Goal: Task Accomplishment & Management: Manage account settings

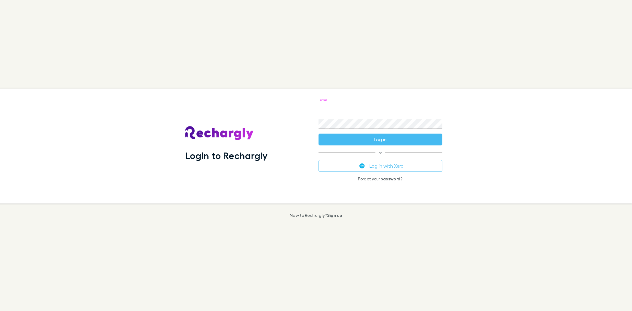
click at [349, 108] on input "Email" at bounding box center [380, 107] width 124 height 9
click at [332, 163] on div "Email Password Log in or Log in with Xero Forgot your password ?" at bounding box center [380, 146] width 133 height 115
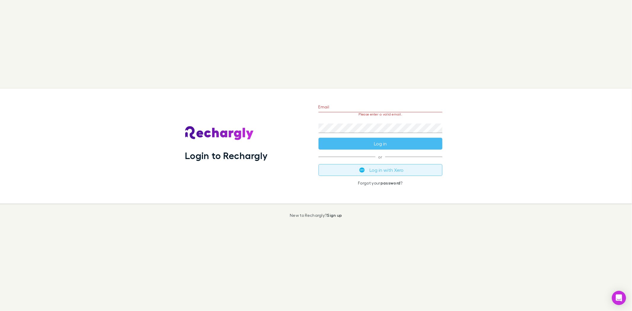
click at [349, 169] on button "Log in with Xero" at bounding box center [380, 170] width 124 height 12
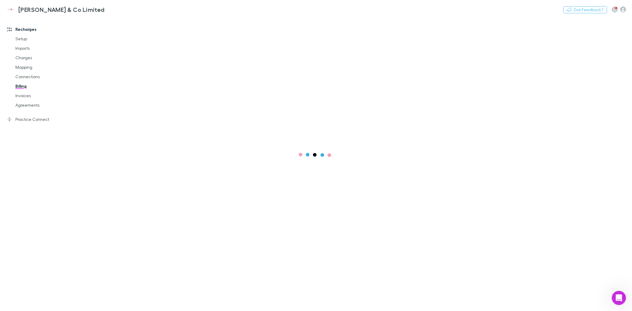
drag, startPoint x: 26, startPoint y: 58, endPoint x: 165, endPoint y: 57, distance: 138.9
click at [26, 58] on link "Charges" at bounding box center [45, 57] width 72 height 9
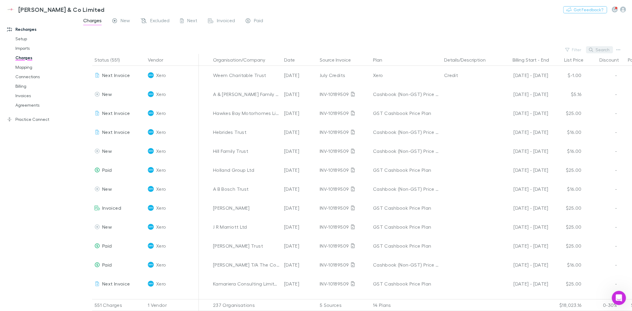
click at [601, 53] on button "Search" at bounding box center [599, 49] width 27 height 7
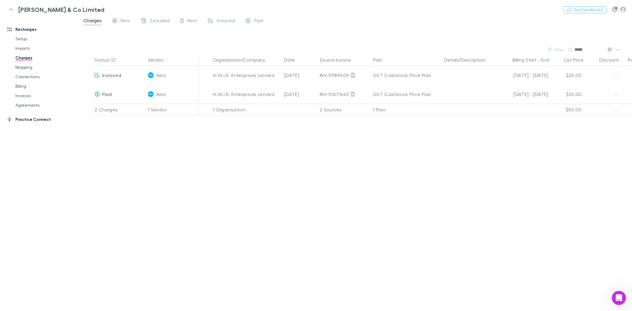
type input "*****"
click at [118, 19] on div "New" at bounding box center [121, 21] width 18 height 8
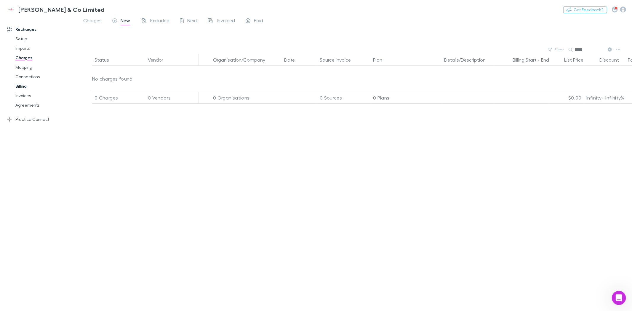
click at [21, 83] on link "Billing" at bounding box center [45, 85] width 72 height 9
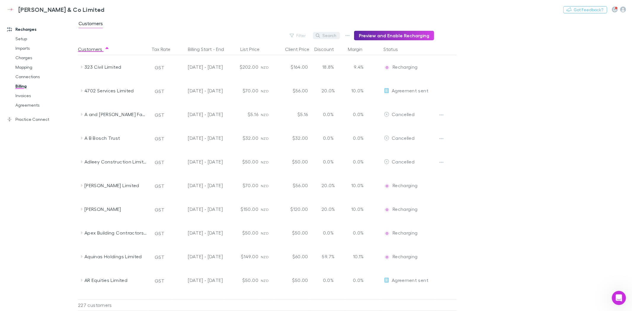
click at [327, 35] on button "Search" at bounding box center [326, 35] width 27 height 7
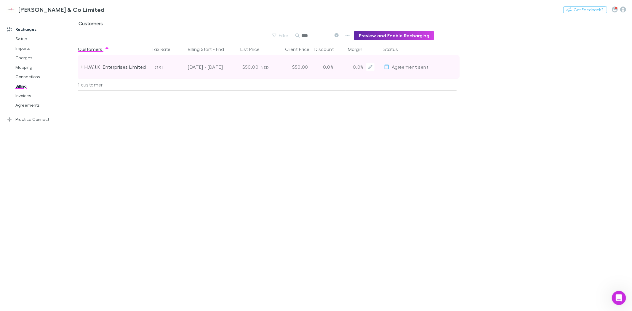
type input "****"
click at [395, 68] on span "Agreement sent" at bounding box center [410, 67] width 37 height 6
click at [385, 66] on icon at bounding box center [386, 67] width 5 height 5
click at [123, 67] on div "H.W.J.K. Enterprises Limited" at bounding box center [115, 67] width 63 height 24
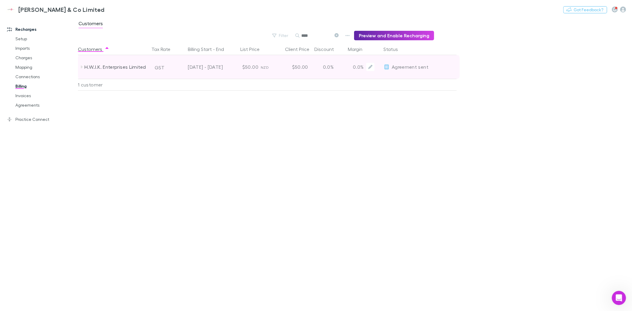
click at [123, 67] on div "H.W.J.K. Enterprises Limited" at bounding box center [115, 67] width 63 height 24
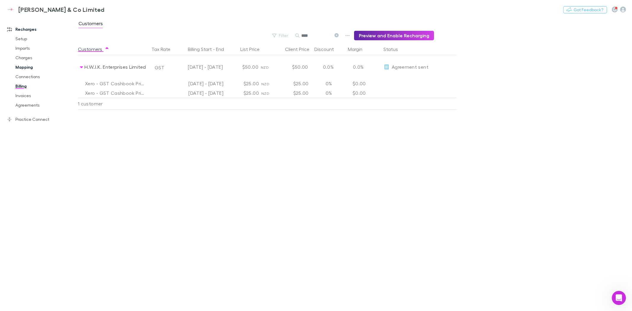
click at [25, 67] on link "Mapping" at bounding box center [45, 66] width 72 height 9
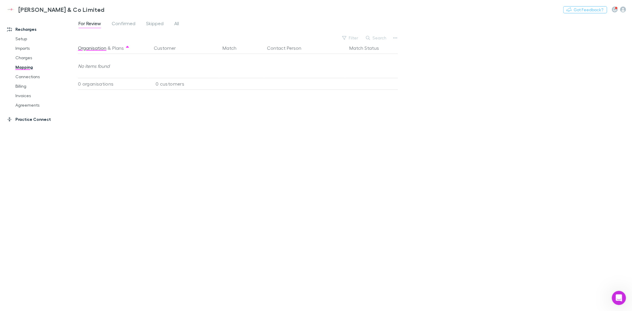
click at [23, 120] on link "Practice Connect" at bounding box center [41, 119] width 81 height 9
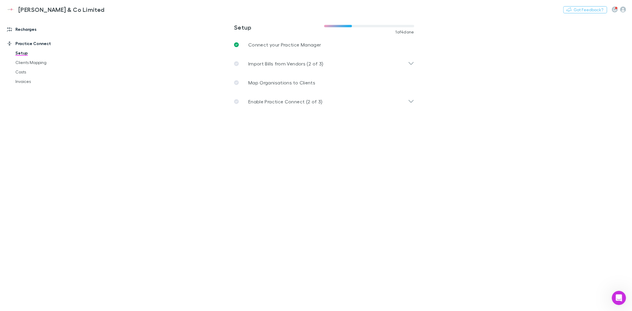
click at [23, 28] on link "Recharges" at bounding box center [41, 29] width 81 height 9
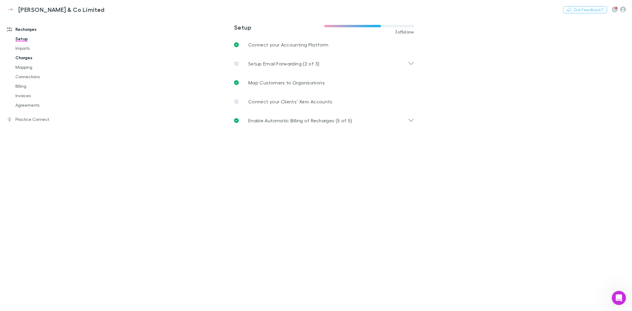
click at [24, 57] on link "Charges" at bounding box center [45, 57] width 72 height 9
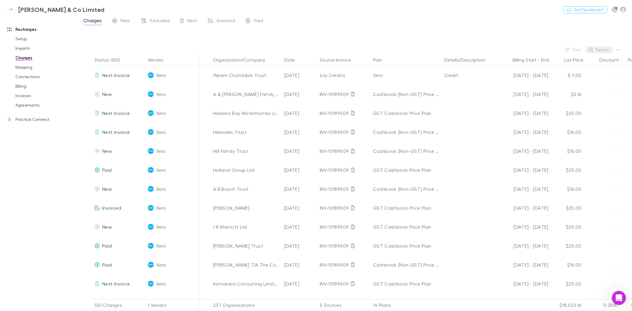
click at [604, 50] on button "Search" at bounding box center [599, 49] width 27 height 7
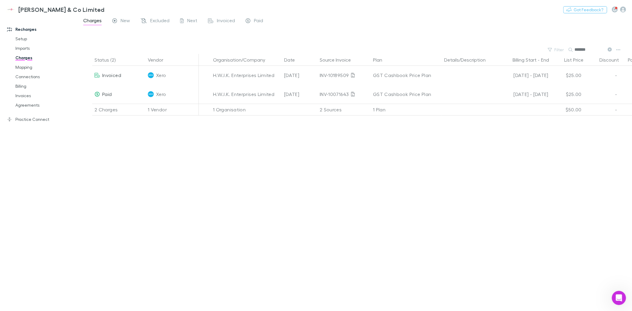
type input "*******"
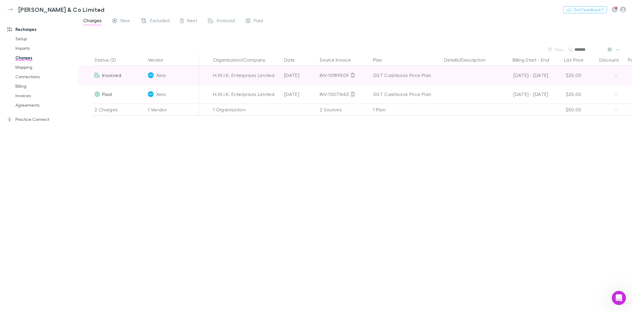
drag, startPoint x: 102, startPoint y: 75, endPoint x: 149, endPoint y: 73, distance: 46.9
click at [104, 75] on span "Invoiced" at bounding box center [111, 75] width 19 height 6
click at [212, 72] on div "H.W.J.K. Enterprises Limited" at bounding box center [246, 75] width 71 height 19
click at [110, 75] on span "Invoiced" at bounding box center [111, 75] width 19 height 6
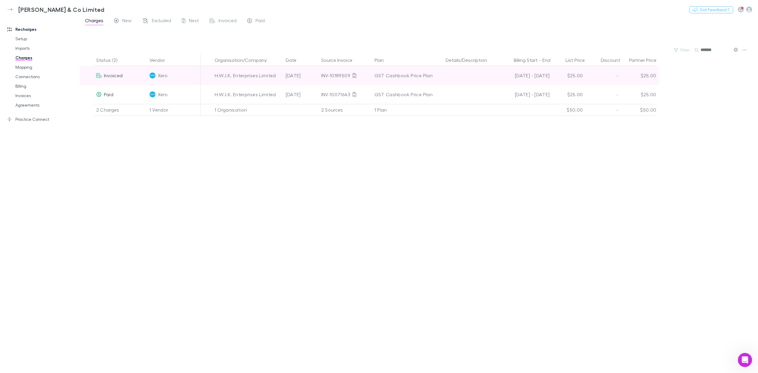
click at [631, 76] on div "$25.00" at bounding box center [639, 75] width 36 height 19
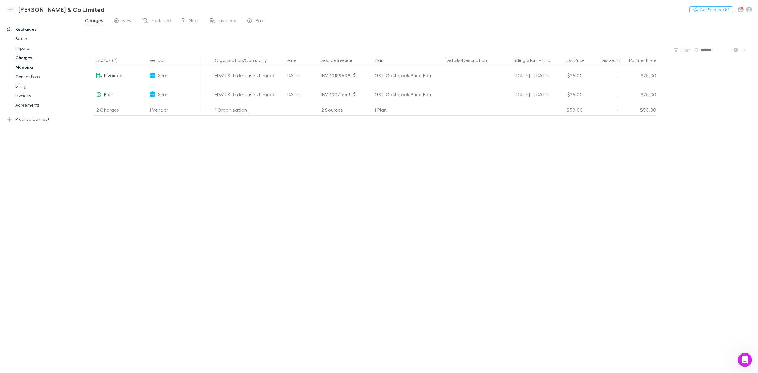
click at [22, 68] on link "Mapping" at bounding box center [46, 66] width 75 height 9
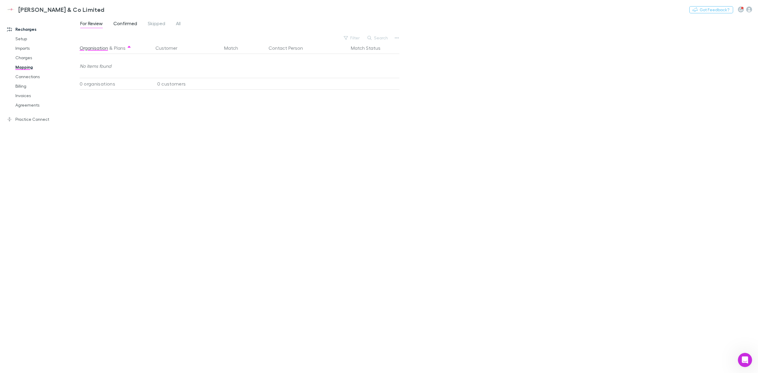
click at [132, 23] on span "Confirmed" at bounding box center [125, 24] width 24 height 8
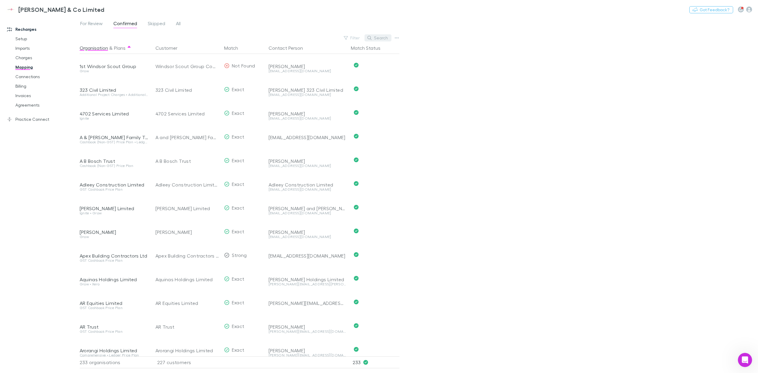
click at [384, 40] on button "Search" at bounding box center [378, 37] width 27 height 7
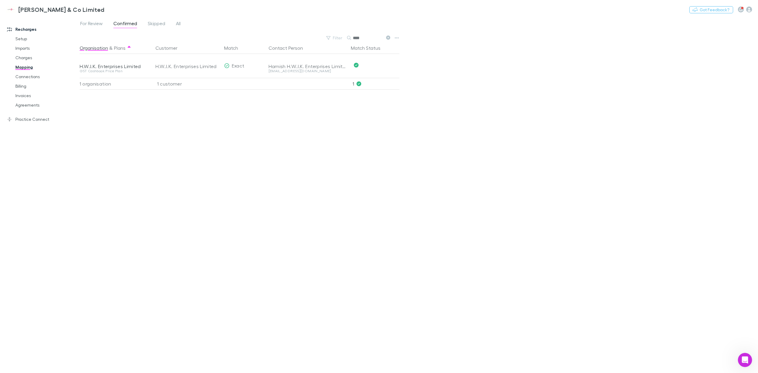
type input "****"
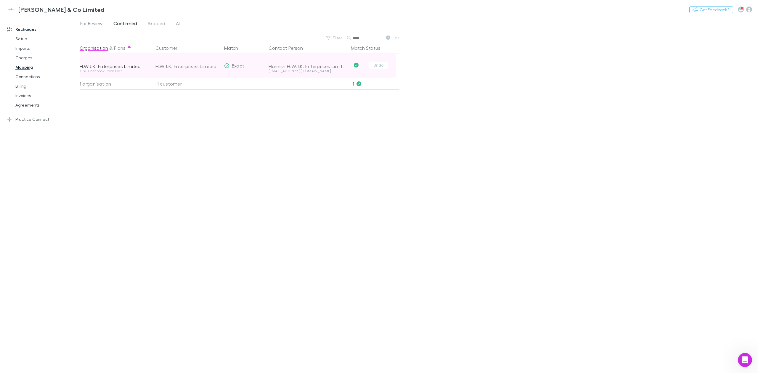
click at [232, 63] on span "Exact" at bounding box center [238, 66] width 13 height 6
click at [379, 67] on button "Undo" at bounding box center [378, 65] width 19 height 7
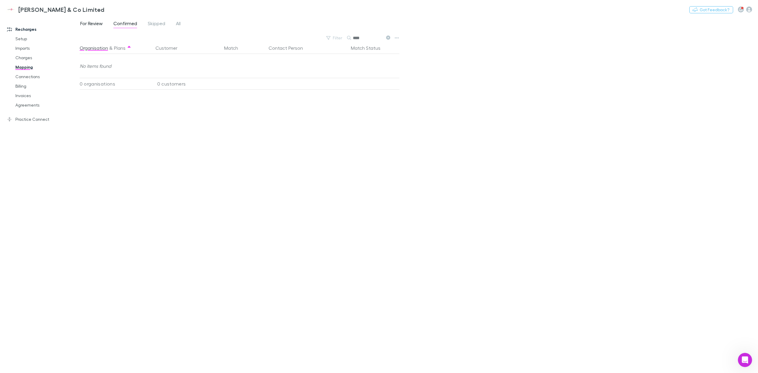
click at [91, 24] on span "For Review" at bounding box center [91, 24] width 23 height 8
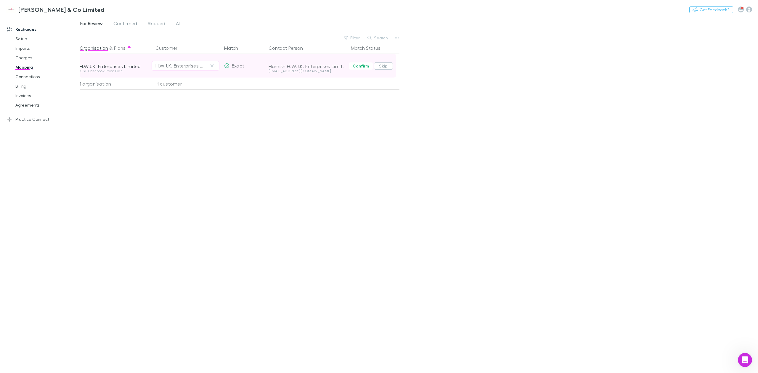
click at [384, 67] on button "Skip" at bounding box center [383, 65] width 19 height 7
click at [24, 85] on link "Billing" at bounding box center [46, 85] width 75 height 9
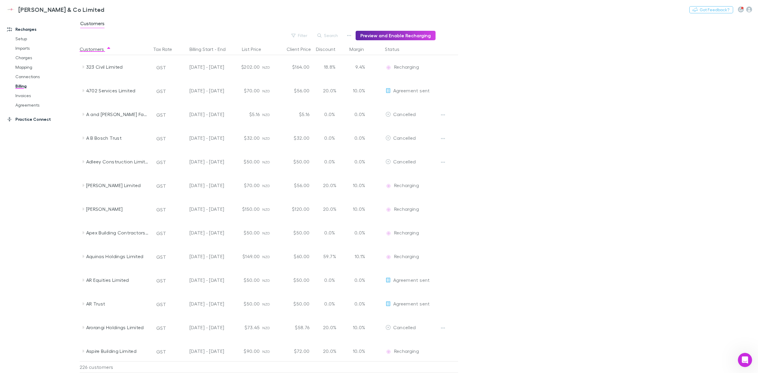
click at [29, 118] on link "Practice Connect" at bounding box center [42, 119] width 83 height 9
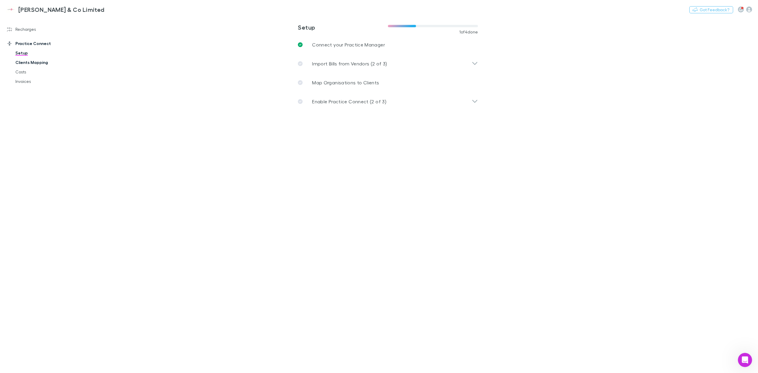
click at [41, 62] on link "Clients Mapping" at bounding box center [46, 62] width 75 height 9
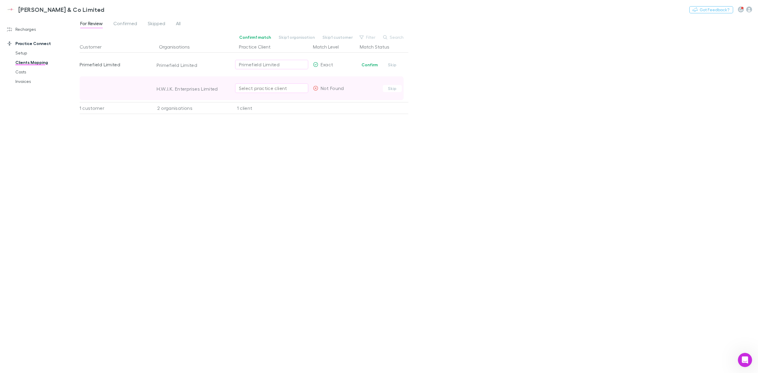
click at [259, 89] on div "Select practice client" at bounding box center [271, 88] width 65 height 7
type input "*******"
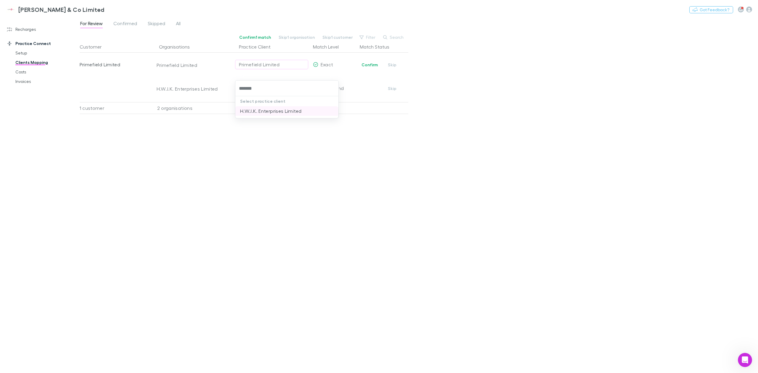
click at [270, 110] on li "H.W.J.K. Enterprises Limited" at bounding box center [286, 110] width 103 height 9
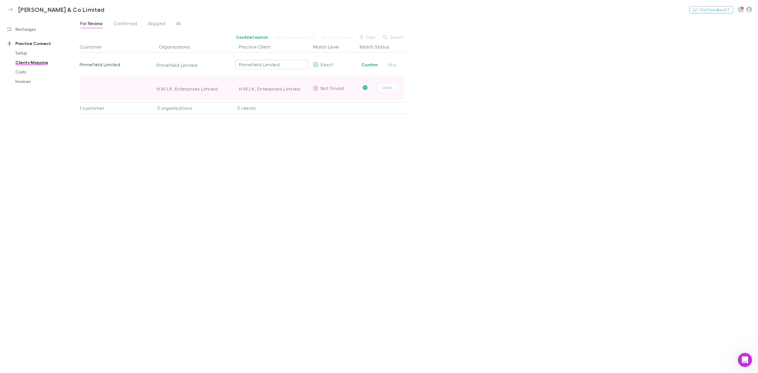
click at [365, 88] on icon "Confirmed" at bounding box center [365, 87] width 5 height 5
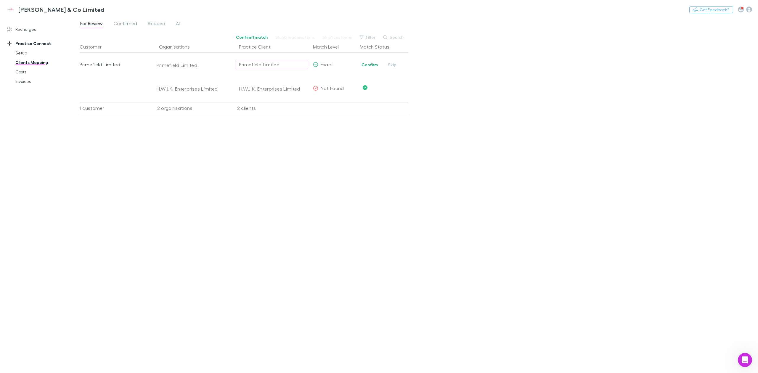
click at [314, 152] on div "Customer Organisations Practice Client Match Level Match Status Primefield Limi…" at bounding box center [244, 205] width 329 height 328
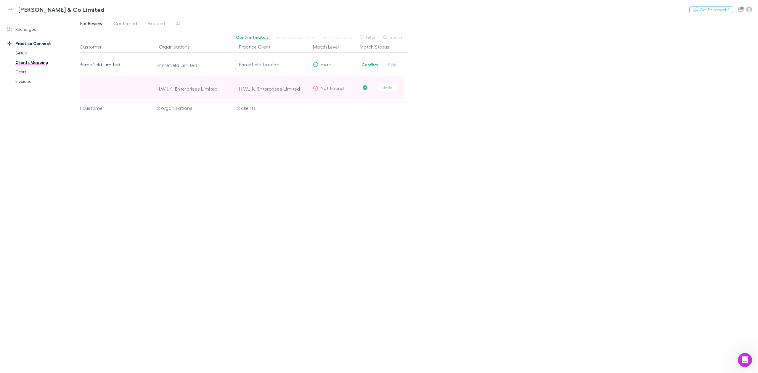
click at [365, 89] on icon "Confirmed" at bounding box center [365, 87] width 5 height 5
click at [278, 89] on div "H.W.J.K. Enterprises Limited" at bounding box center [273, 89] width 69 height 24
click at [316, 88] on icon at bounding box center [315, 88] width 5 height 5
click at [261, 93] on div "H.W.J.K. Enterprises Limited" at bounding box center [273, 89] width 69 height 24
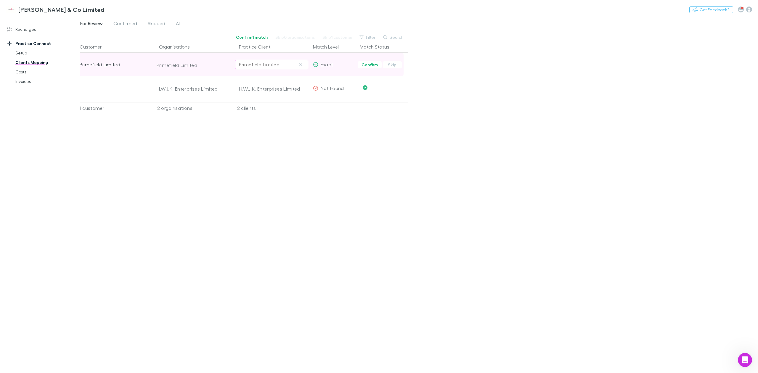
click at [283, 68] on div "Primefield Limited" at bounding box center [271, 64] width 65 height 7
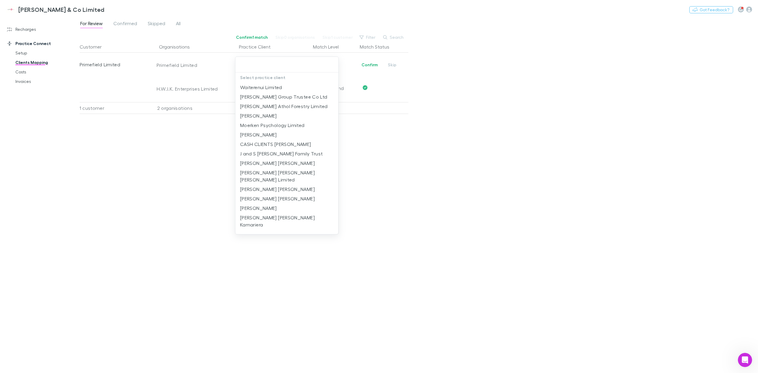
click at [442, 167] on div at bounding box center [379, 186] width 758 height 373
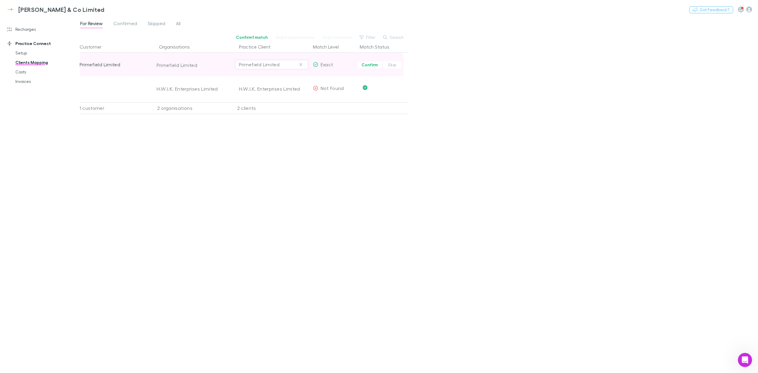
click at [281, 66] on div "Primefield Limited" at bounding box center [271, 64] width 65 height 7
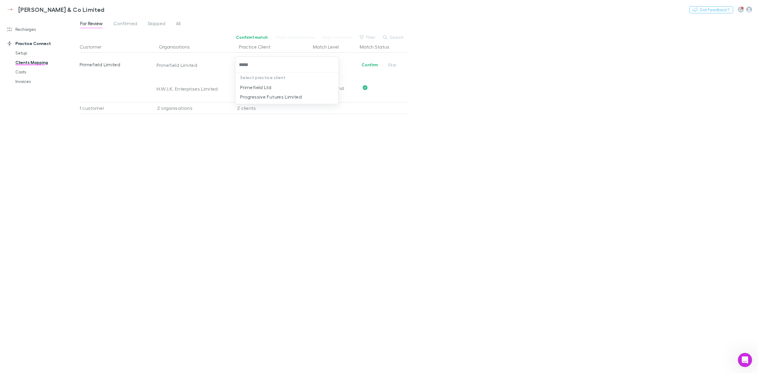
type input "*****"
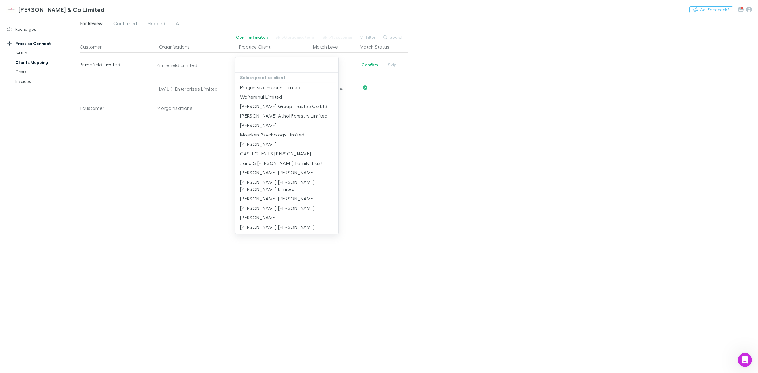
click at [256, 152] on div "Select practice client Progressive Futures Limited Waiterenui Limited [PERSON_N…" at bounding box center [379, 186] width 758 height 373
click at [187, 142] on div at bounding box center [379, 186] width 758 height 373
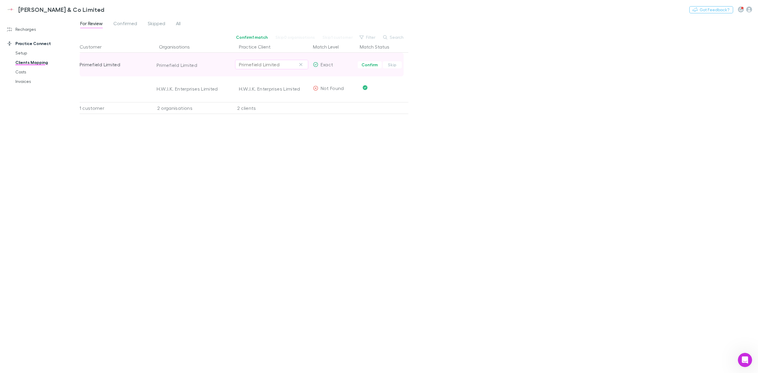
click at [251, 63] on div "Primefield Limited" at bounding box center [259, 64] width 41 height 7
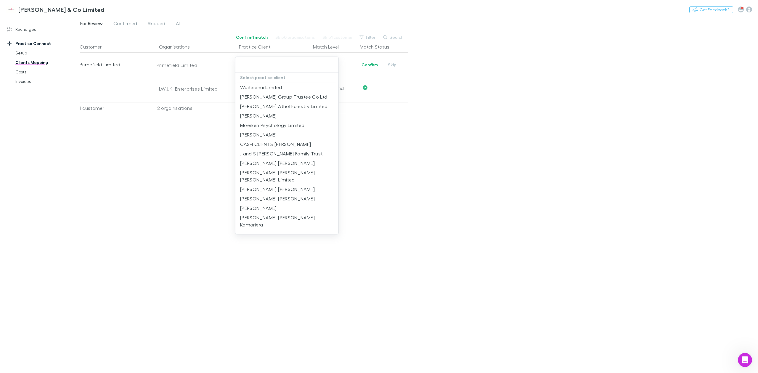
click at [410, 120] on div at bounding box center [379, 186] width 758 height 373
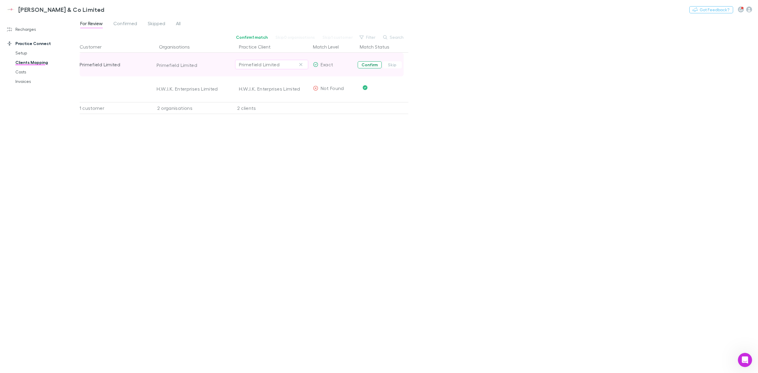
click at [367, 65] on button "Confirm" at bounding box center [370, 64] width 24 height 7
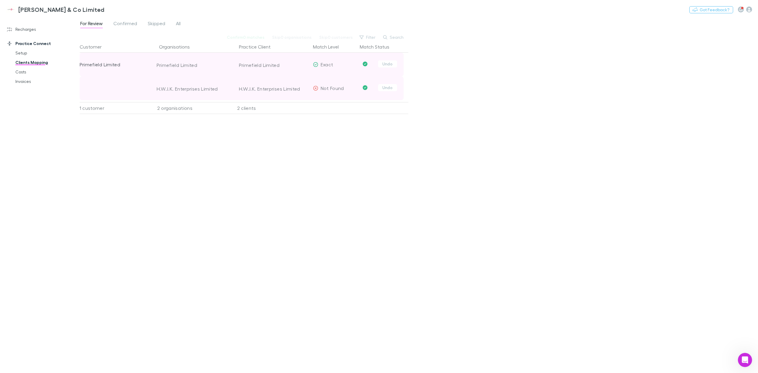
click at [100, 90] on div at bounding box center [115, 88] width 71 height 24
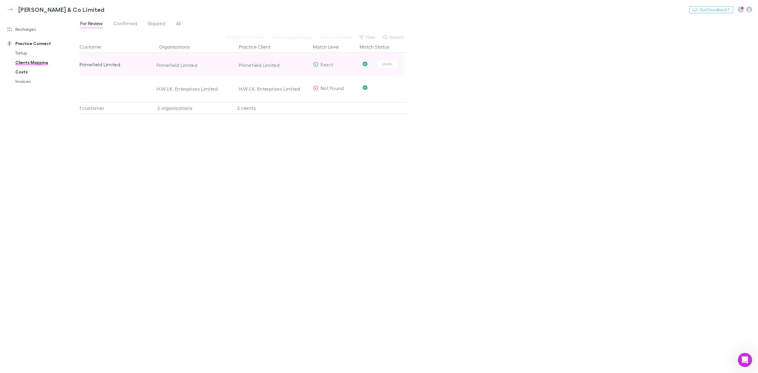
click at [19, 73] on link "Costs" at bounding box center [46, 71] width 75 height 9
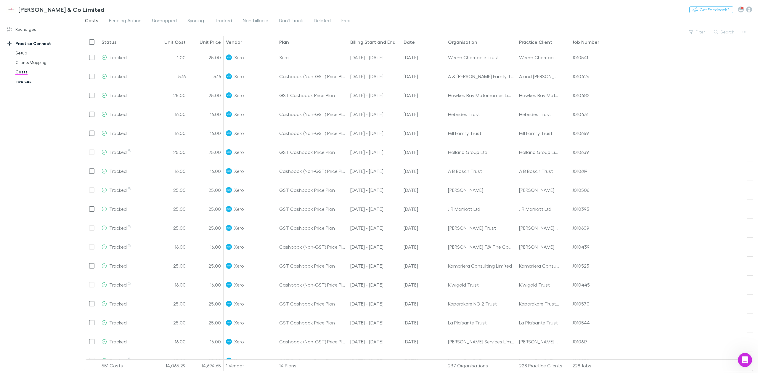
click at [23, 81] on link "Invoices" at bounding box center [46, 81] width 75 height 9
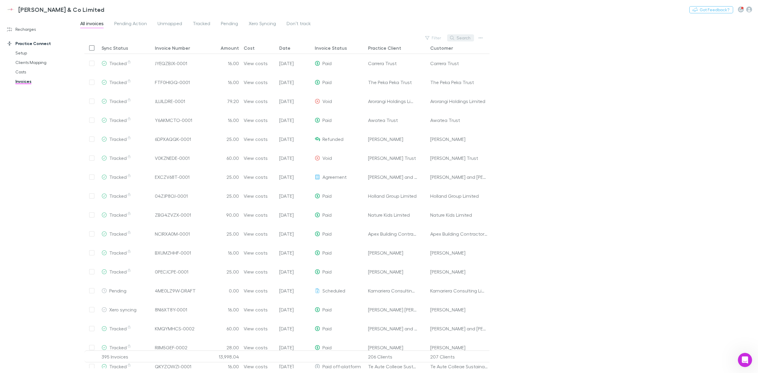
click at [461, 37] on button "Search" at bounding box center [460, 37] width 27 height 7
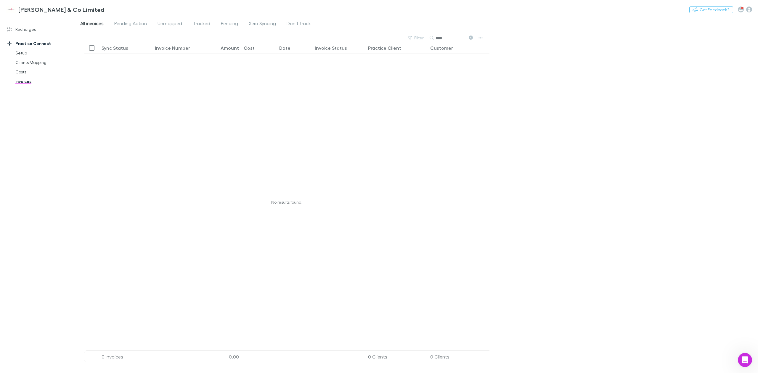
type input "****"
